Goal: Task Accomplishment & Management: Complete application form

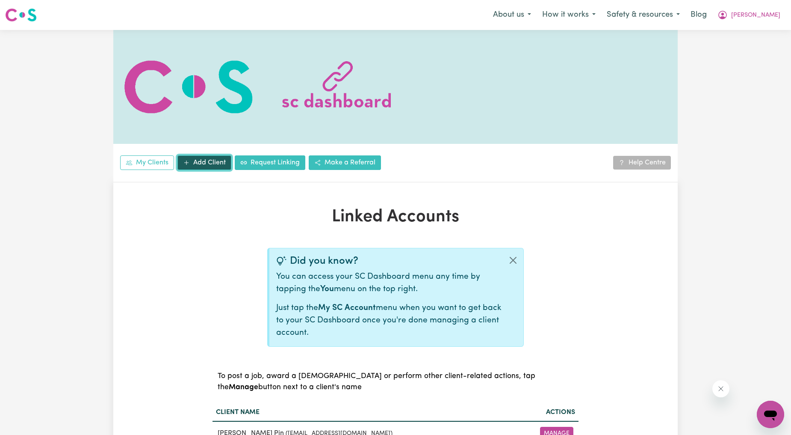
click at [213, 164] on link "Add Client" at bounding box center [205, 162] width 54 height 15
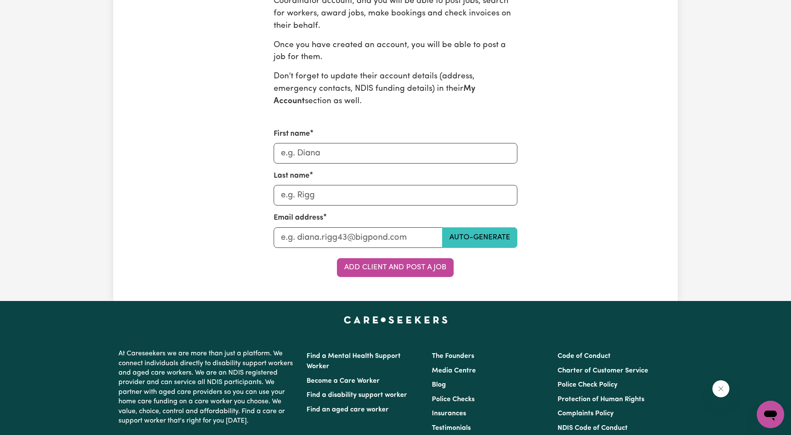
scroll to position [317, 0]
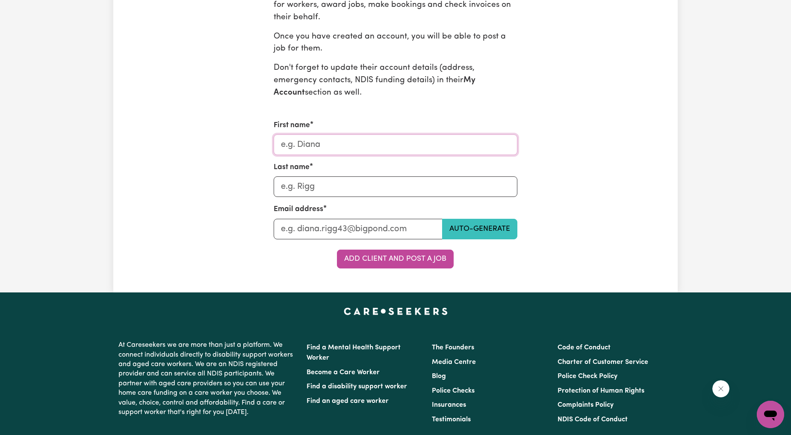
click at [339, 148] on input "First name" at bounding box center [396, 144] width 244 height 21
type input "[PERSON_NAME]"
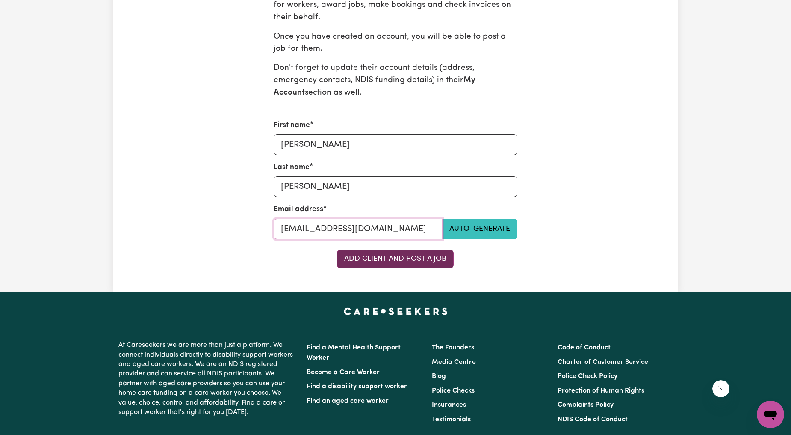
type input "[EMAIL_ADDRESS][DOMAIN_NAME]"
click at [399, 258] on button "Add Client and Post a Job" at bounding box center [395, 258] width 117 height 19
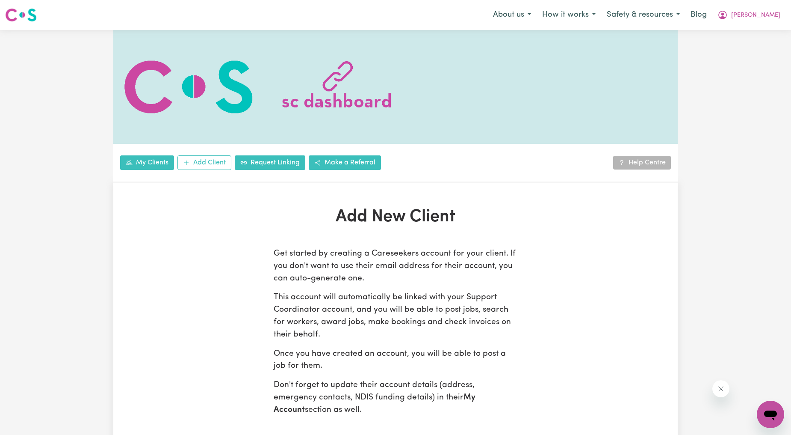
scroll to position [317, 0]
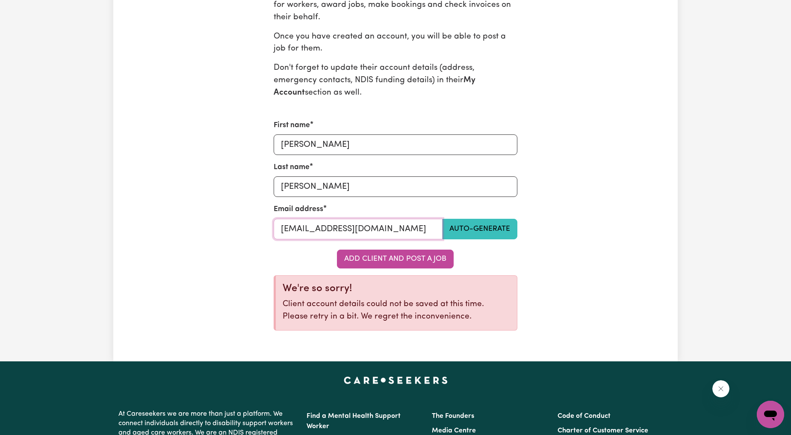
click at [383, 237] on input "[EMAIL_ADDRESS][DOMAIN_NAME]" at bounding box center [358, 229] width 169 height 21
drag, startPoint x: 431, startPoint y: 236, endPoint x: 445, endPoint y: 237, distance: 13.7
click at [445, 237] on div "[EMAIL_ADDRESS][DOMAIN_NAME] Auto-generate" at bounding box center [396, 229] width 244 height 21
click at [429, 222] on input "[EMAIL_ADDRESS][DOMAIN_NAME]" at bounding box center [358, 229] width 169 height 21
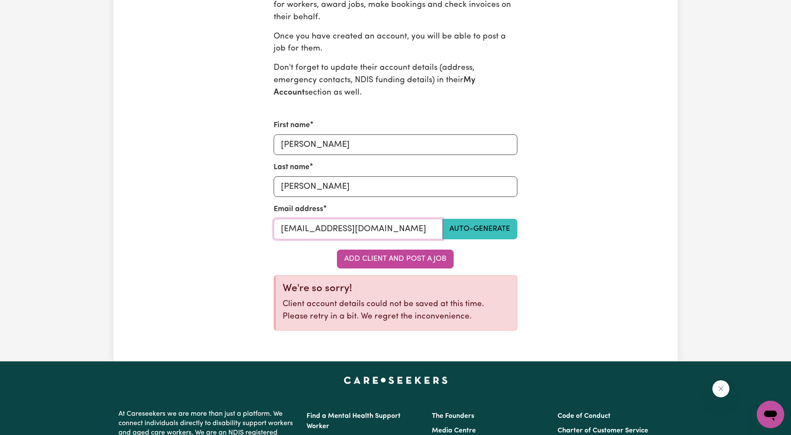
click at [414, 225] on input "[EMAIL_ADDRESS][DOMAIN_NAME]" at bounding box center [358, 229] width 169 height 21
drag, startPoint x: 414, startPoint y: 225, endPoint x: 258, endPoint y: 230, distance: 155.8
click at [258, 230] on div "Get started by creating a Careseekers account for your client. If you don't wan…" at bounding box center [396, 134] width 366 height 406
click at [344, 226] on input "[EMAIL_ADDRESS][DOMAIN_NAME]" at bounding box center [358, 229] width 169 height 21
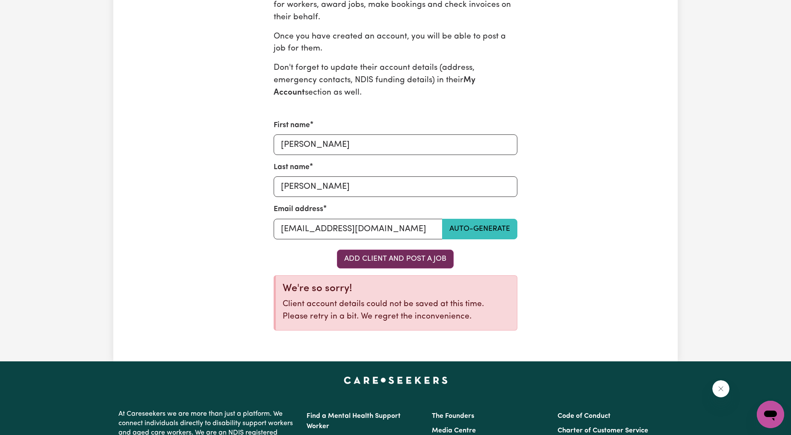
click at [401, 266] on button "Add Client and Post a Job" at bounding box center [395, 258] width 117 height 19
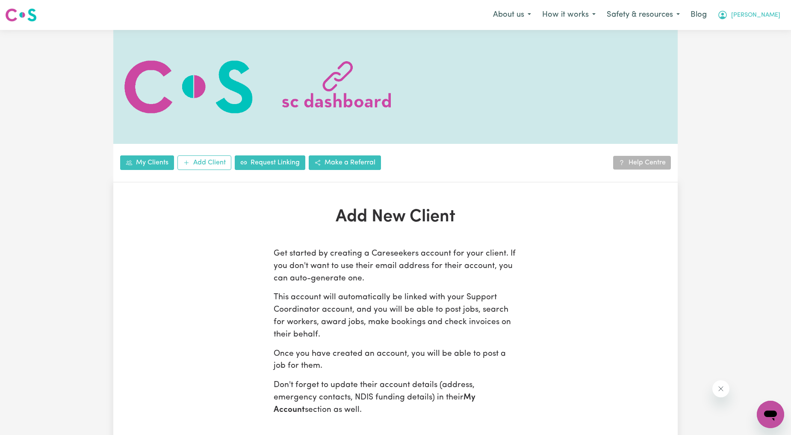
click at [775, 23] on div "About us How it works Safety & resources Blog [PERSON_NAME]" at bounding box center [637, 15] width 299 height 19
click at [771, 16] on span "[PERSON_NAME]" at bounding box center [755, 15] width 49 height 9
click at [752, 49] on link "Logout" at bounding box center [752, 49] width 68 height 16
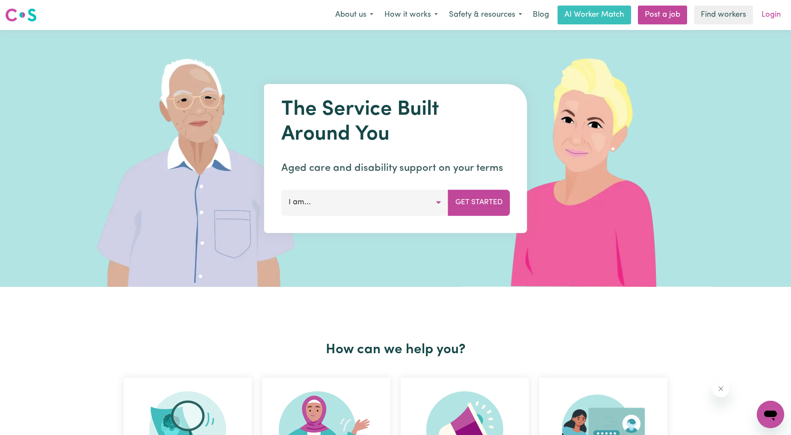
click at [777, 20] on link "Login" at bounding box center [772, 15] width 30 height 19
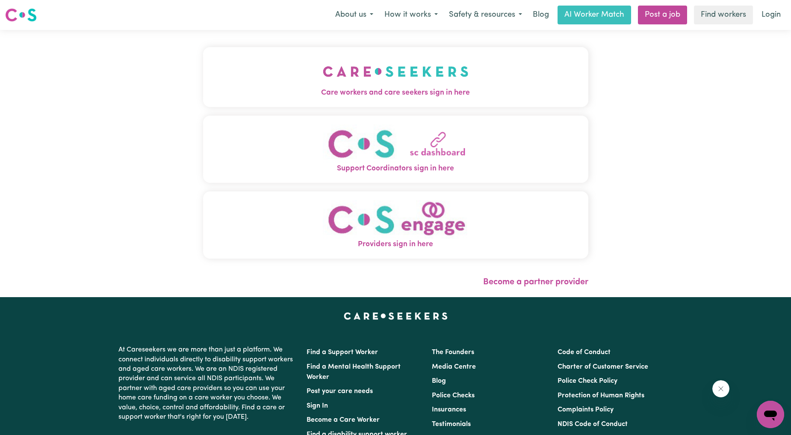
click at [267, 86] on button "Care workers and care seekers sign in here" at bounding box center [395, 77] width 385 height 60
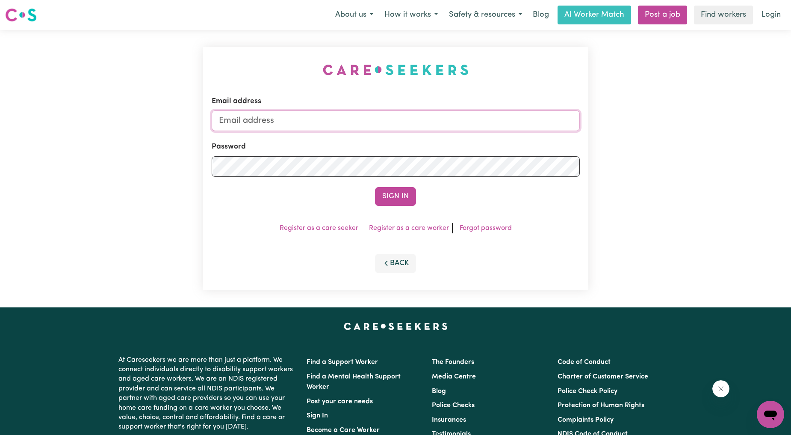
drag, startPoint x: 431, startPoint y: 123, endPoint x: 426, endPoint y: 127, distance: 5.8
click at [431, 123] on input "Email address" at bounding box center [396, 120] width 368 height 21
drag, startPoint x: 261, startPoint y: 118, endPoint x: 491, endPoint y: 123, distance: 229.7
click at [491, 123] on input "[EMAIL_ADDRESS][PERSON_NAME][DOMAIN_NAME]" at bounding box center [396, 120] width 368 height 21
type input "[EMAIL_ADDRESS][DOMAIN_NAME]"
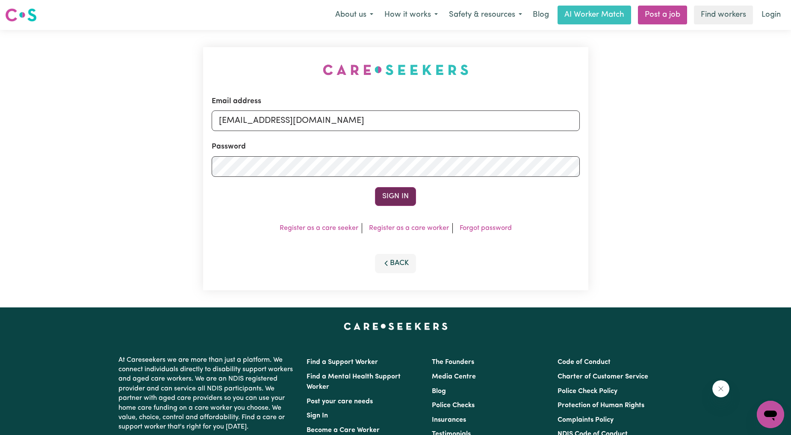
click at [384, 197] on button "Sign In" at bounding box center [395, 196] width 41 height 19
